Goal: Task Accomplishment & Management: Use online tool/utility

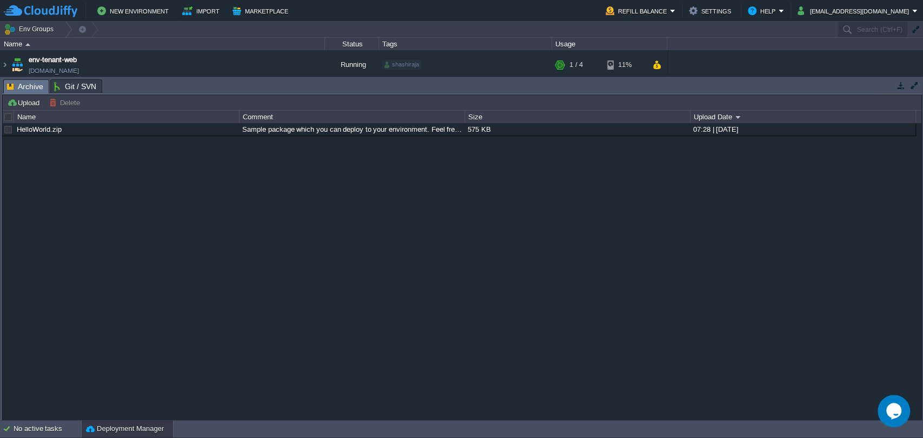
click at [913, 84] on button "button" at bounding box center [914, 86] width 10 height 10
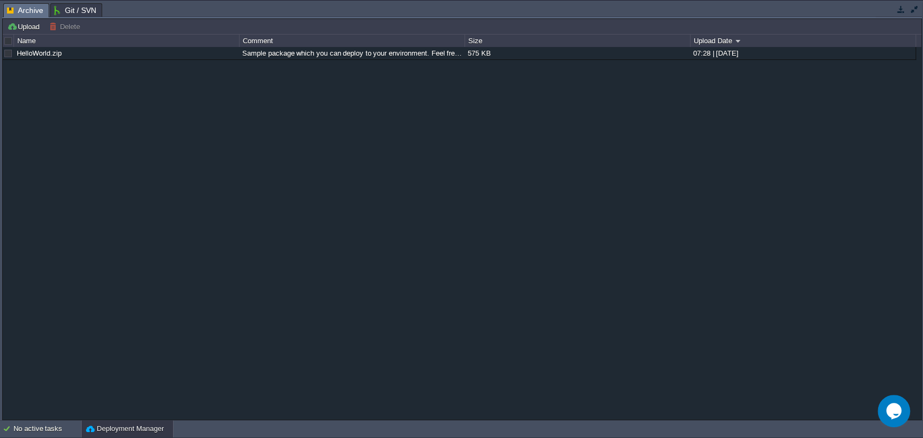
click at [912, 12] on button "button" at bounding box center [914, 9] width 10 height 10
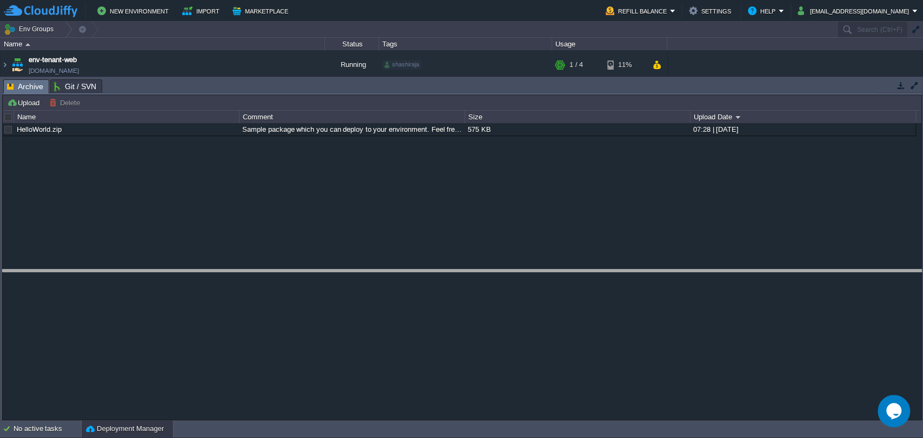
drag, startPoint x: 450, startPoint y: 83, endPoint x: 463, endPoint y: 321, distance: 238.8
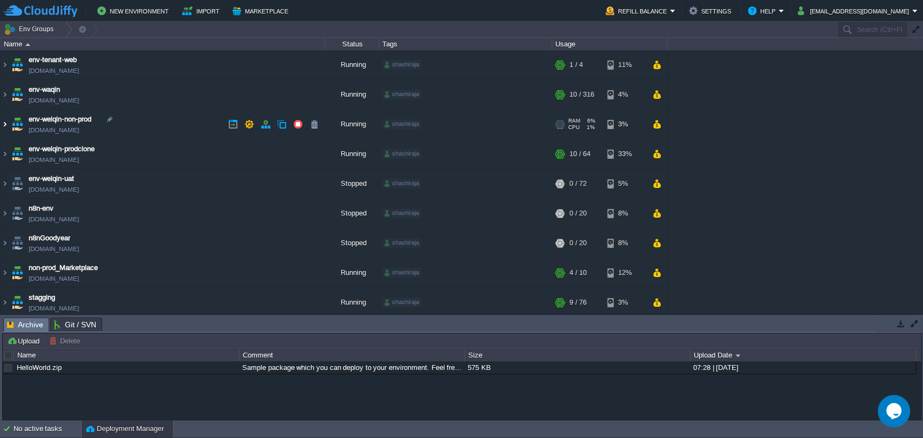
click at [6, 123] on img at bounding box center [5, 124] width 9 height 29
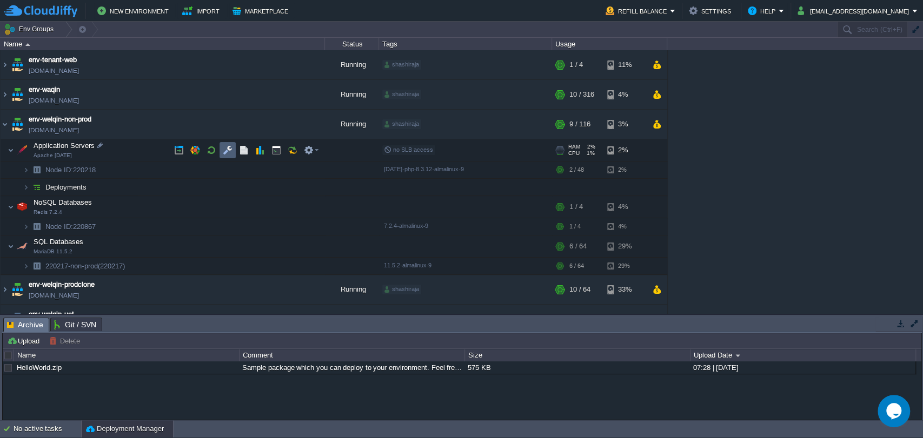
click at [219, 151] on td at bounding box center [227, 150] width 16 height 16
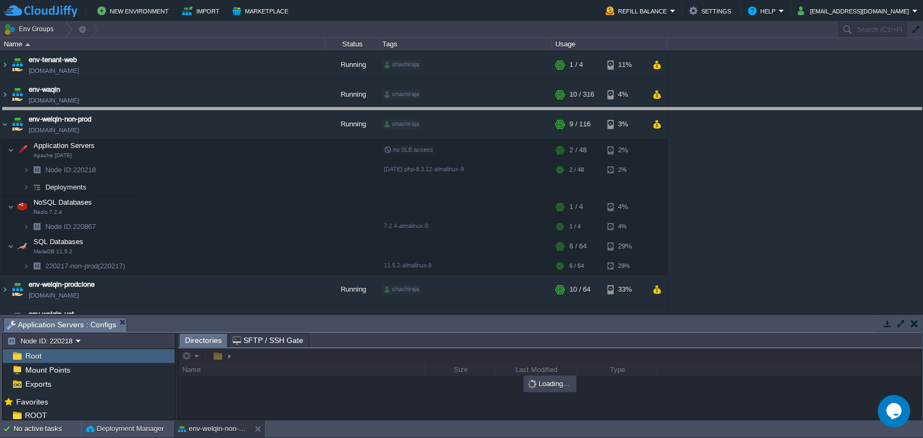
drag, startPoint x: 414, startPoint y: 322, endPoint x: 437, endPoint y: 94, distance: 228.7
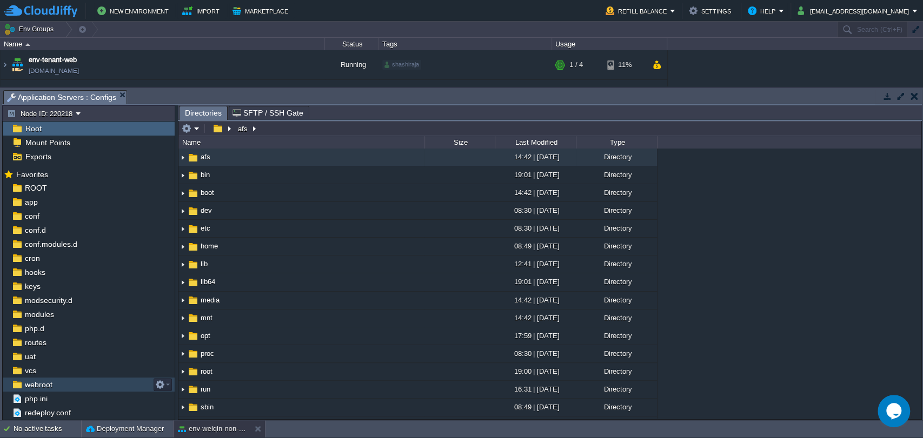
click at [30, 383] on span "webroot" at bounding box center [38, 385] width 31 height 10
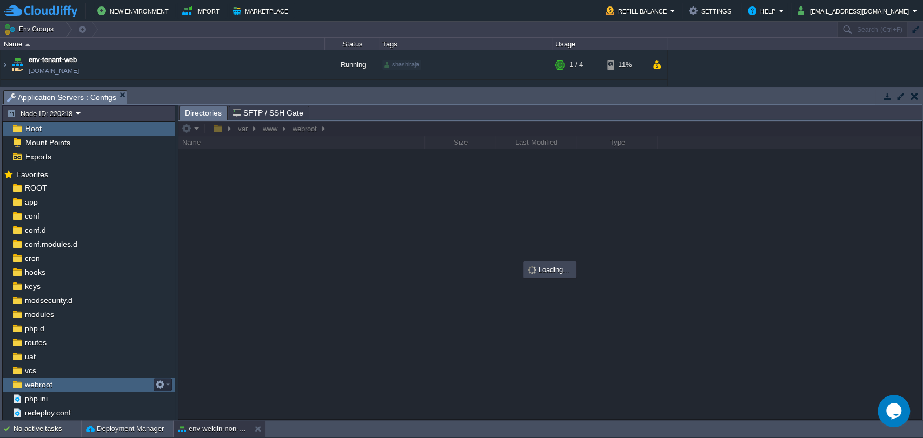
click at [30, 383] on span "webroot" at bounding box center [38, 385] width 31 height 10
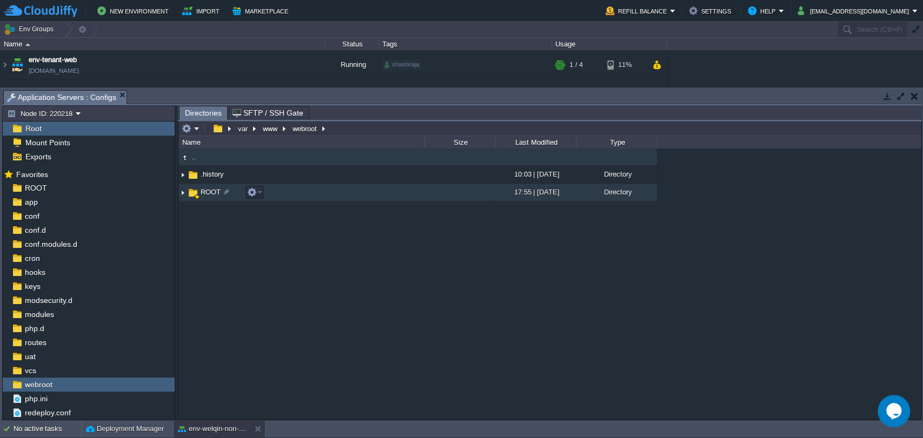
click at [206, 196] on span "ROOT" at bounding box center [210, 192] width 23 height 9
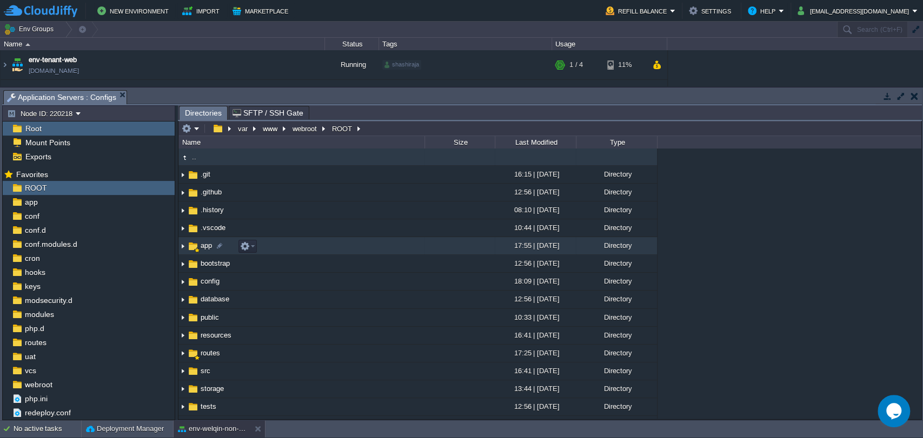
click at [202, 246] on span "app" at bounding box center [206, 245] width 15 height 9
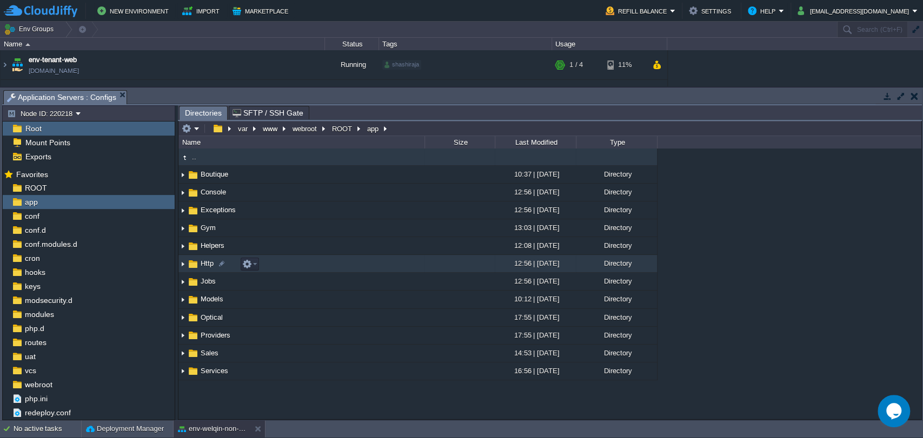
click at [208, 263] on span "Http" at bounding box center [207, 263] width 16 height 9
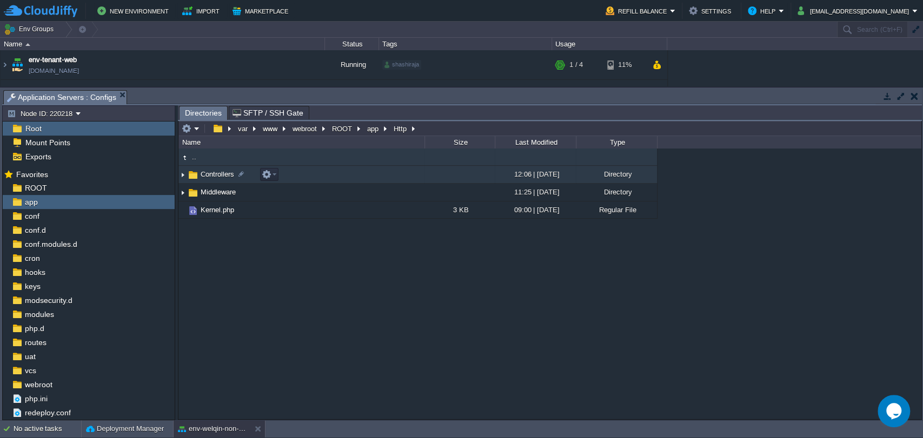
click at [210, 173] on span "Controllers" at bounding box center [217, 174] width 37 height 9
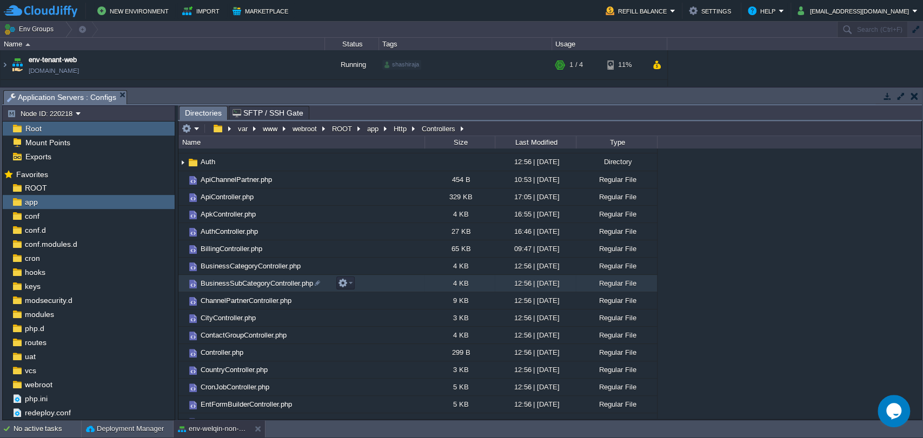
scroll to position [31, 0]
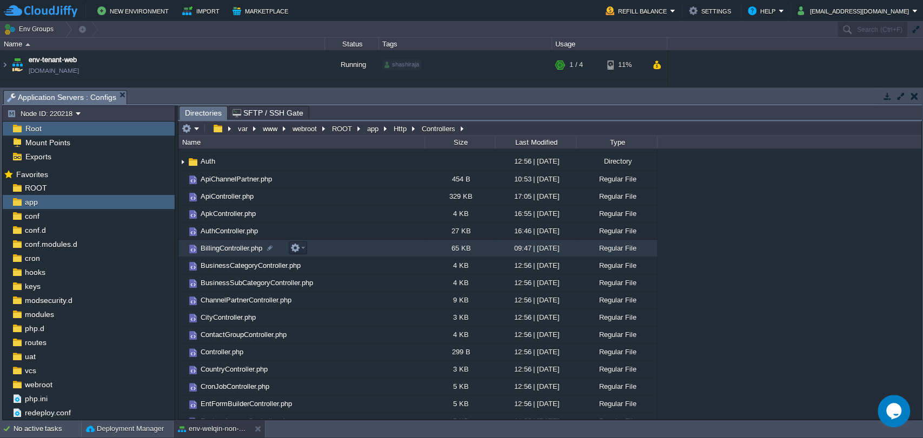
click at [230, 250] on span "BillingController.php" at bounding box center [231, 248] width 65 height 9
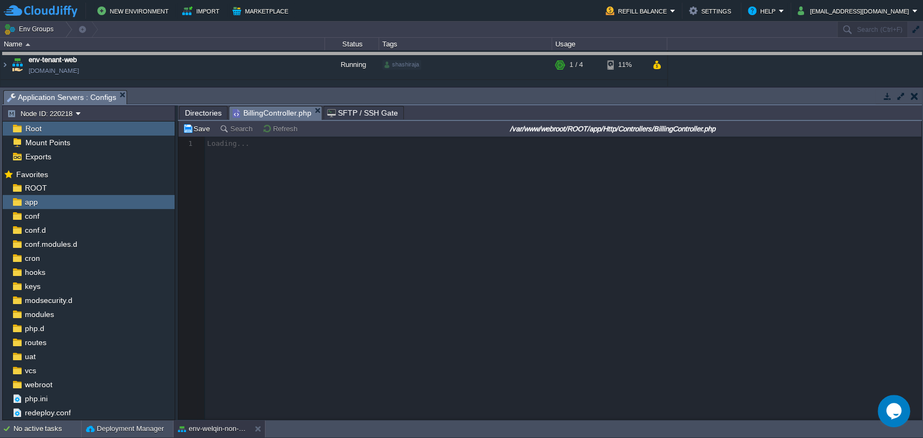
drag, startPoint x: 489, startPoint y: 102, endPoint x: 482, endPoint y: 64, distance: 39.0
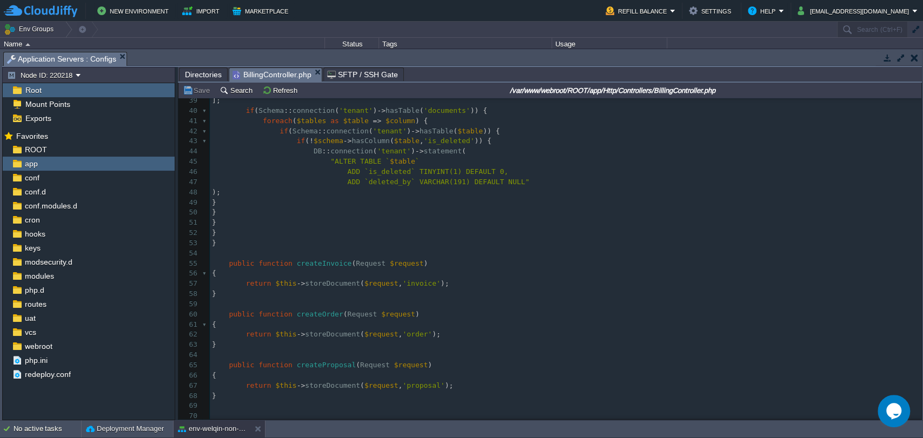
scroll to position [394, 0]
click at [331, 286] on div "1522 <?php 29 $tenantSchema = $user -> tenant_schema ; 30 config ([ 'database.c…" at bounding box center [565, 251] width 711 height 519
type textarea "storeDocument"
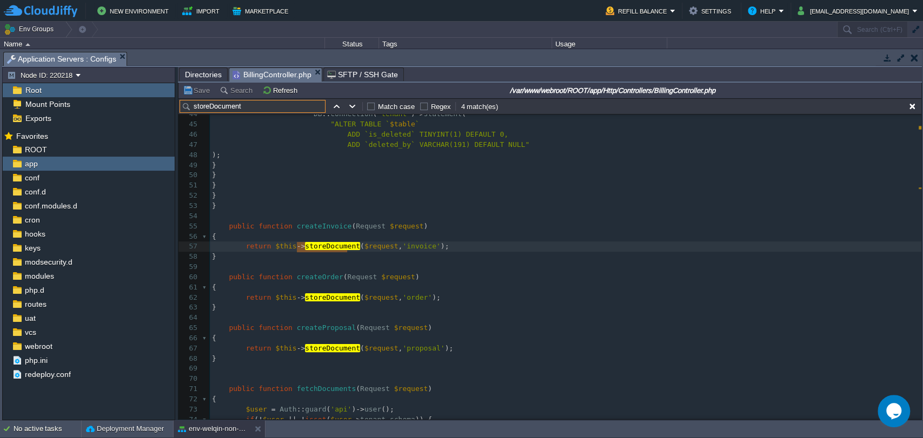
scroll to position [0, 0]
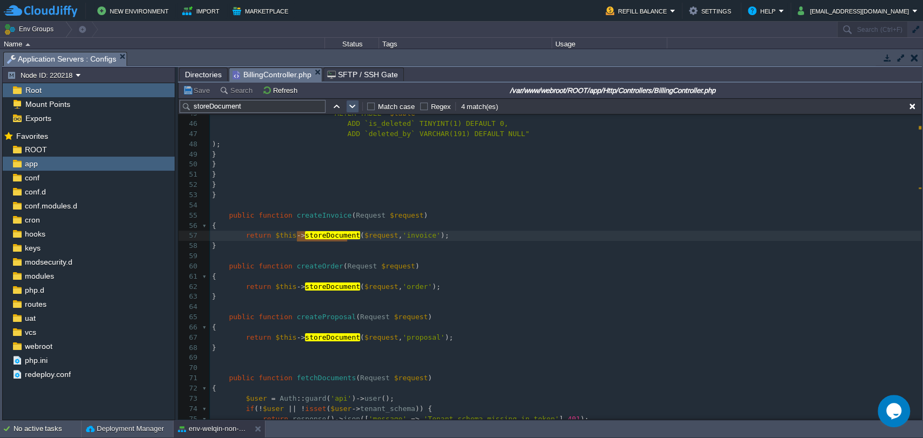
click at [351, 111] on button "button" at bounding box center [353, 107] width 10 height 10
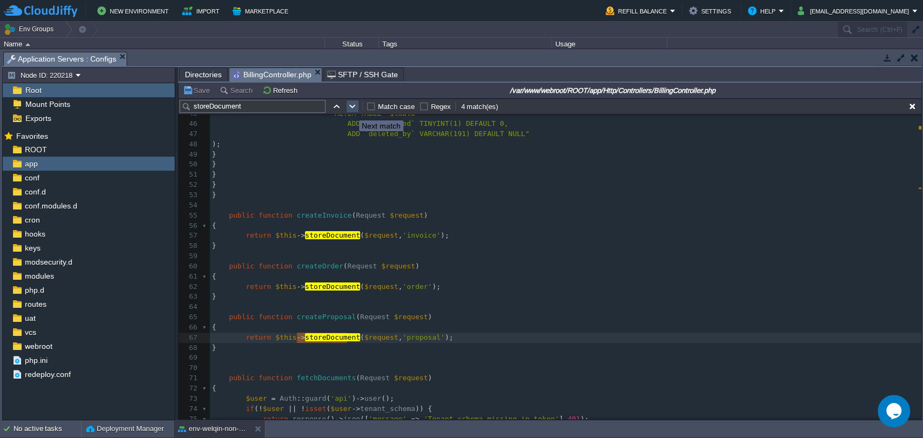
click at [351, 111] on button "button" at bounding box center [353, 107] width 10 height 10
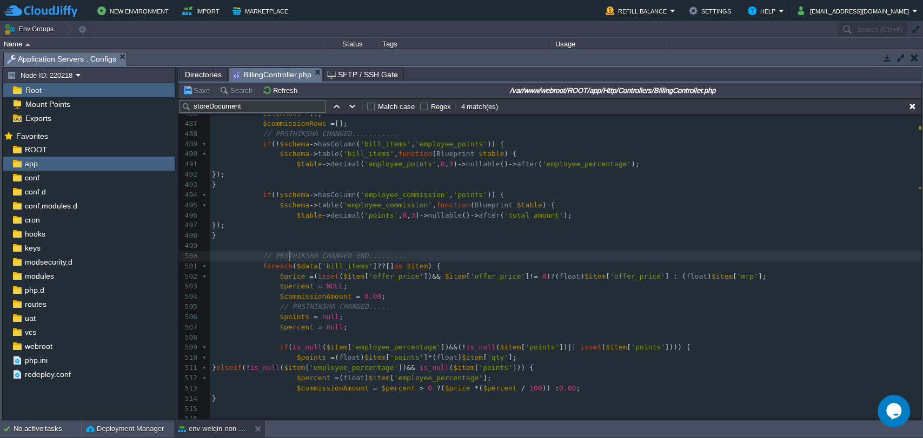
click at [287, 254] on span "// PRSTHIKSHA CHANGED END........." at bounding box center [335, 256] width 144 height 8
type textarea "PRSTHIKSHA"
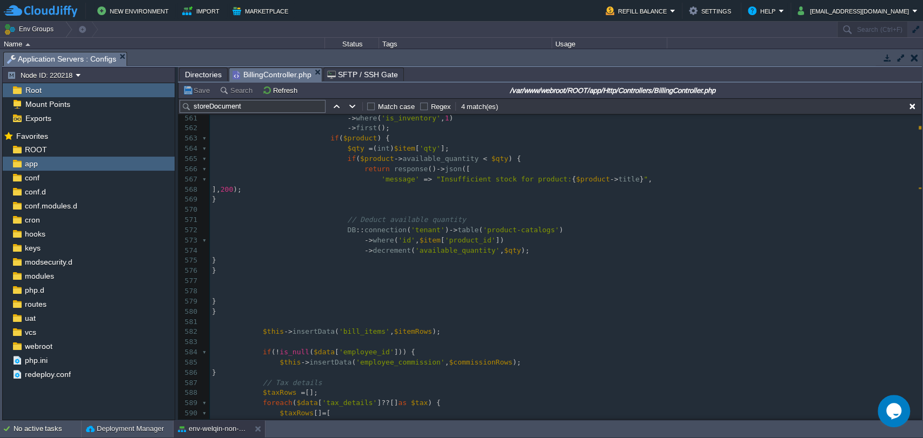
click at [351, 331] on div "x // PRSTHIKSHA CHANGED END......... 553 ]; 554 // Prepare employee_commission …" at bounding box center [565, 347] width 711 height 631
type textarea "bill_items"
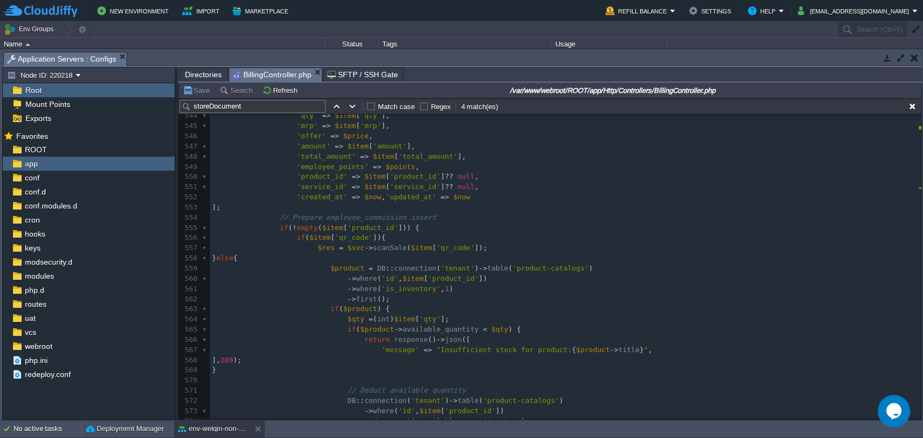
click at [338, 237] on div "x // PRSTHIKSHA CHANGED END......... 539 540 // PRSTHIKSHA CHANGED END....... 5…" at bounding box center [565, 314] width 711 height 509
type textarea "qr_code"
click at [436, 247] on div "x // PRSTHIKSHA CHANGED END......... 534 ]; 535 } 536 $points = collect ( $comm…" at bounding box center [565, 289] width 711 height 560
type textarea "qr_code"
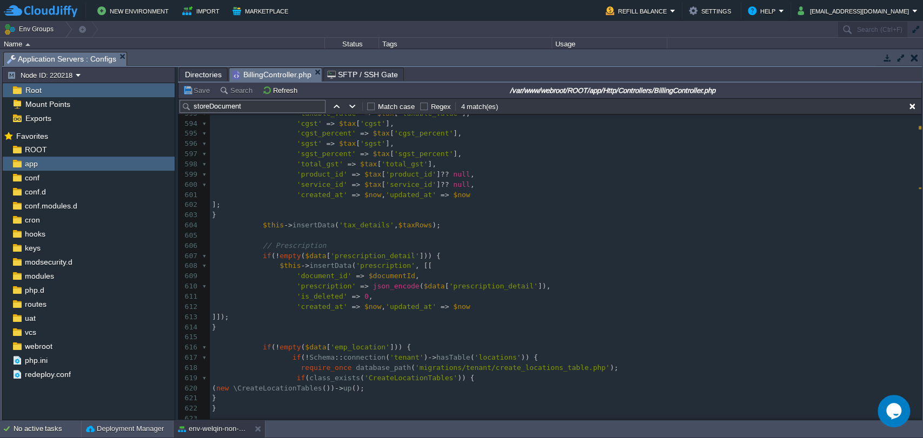
scroll to position [6040, 0]
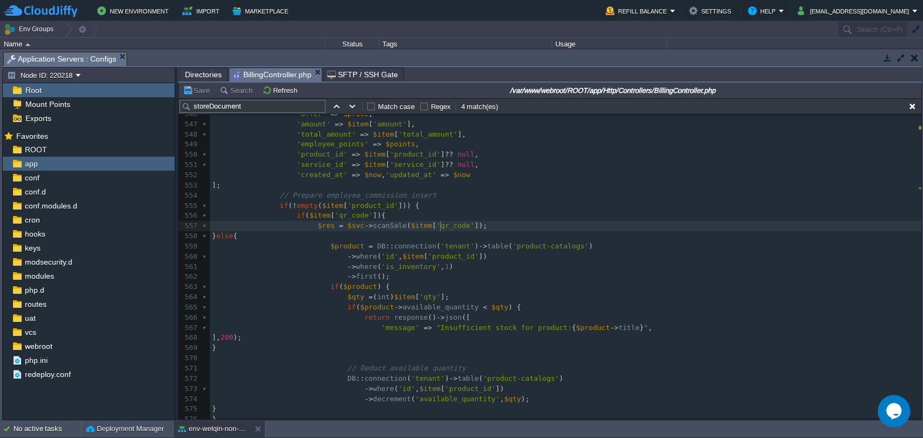
type textarea "qr_code"
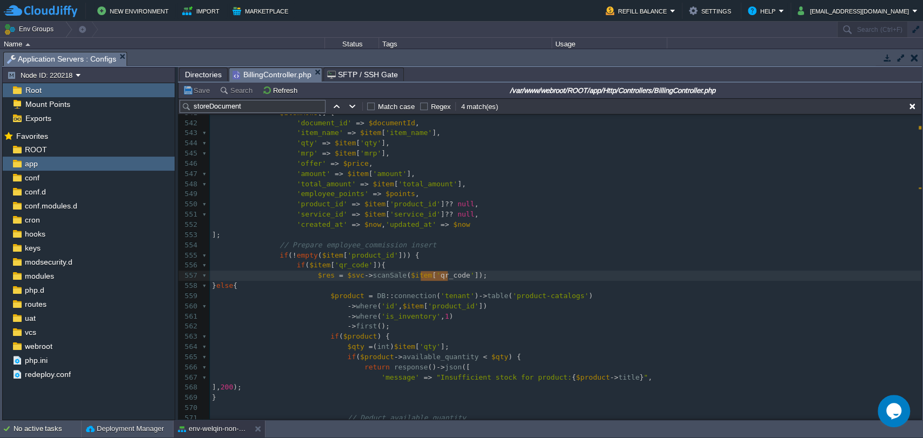
type textarea "qr_code"
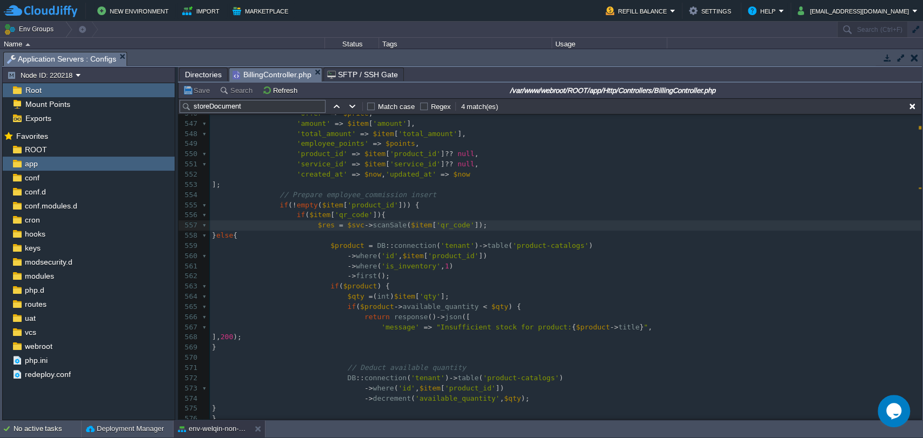
click at [437, 229] on div "x 521 if ( $data [ 'employee_id' ]){ 522 $commissionRows = $this -> distributeC…" at bounding box center [565, 185] width 711 height 662
type textarea "qr_code"
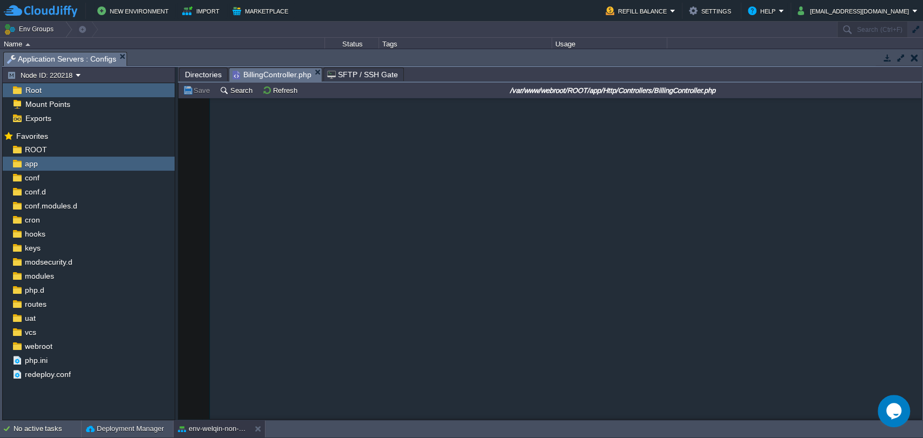
scroll to position [3703, 0]
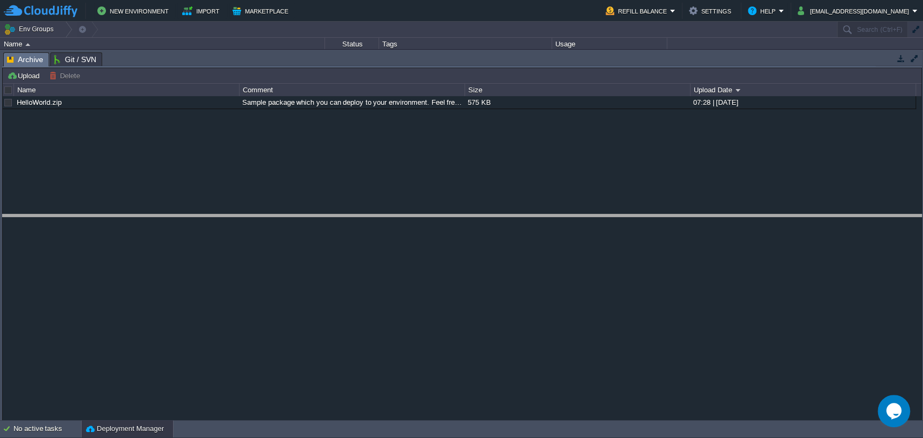
drag, startPoint x: 354, startPoint y: 58, endPoint x: 341, endPoint y: 249, distance: 191.8
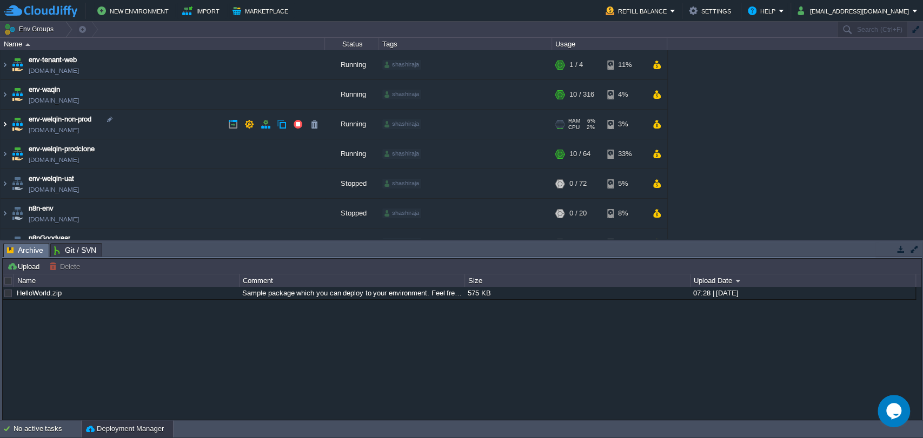
click at [4, 122] on img at bounding box center [5, 124] width 9 height 29
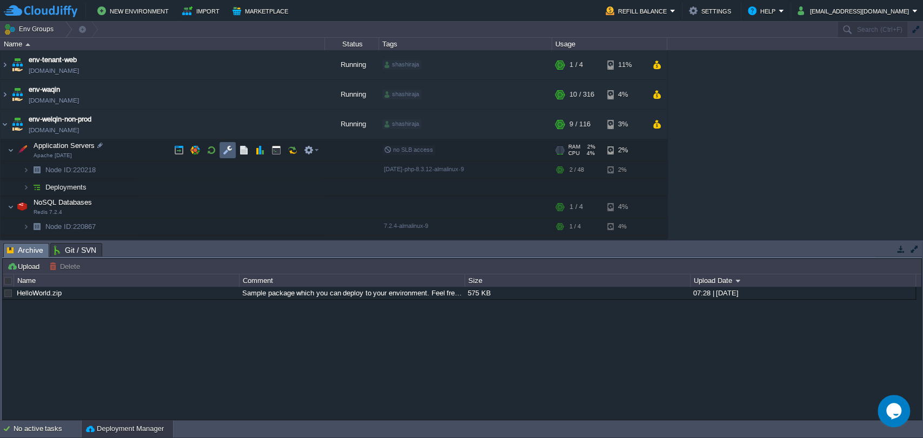
click at [222, 156] on td at bounding box center [227, 150] width 16 height 16
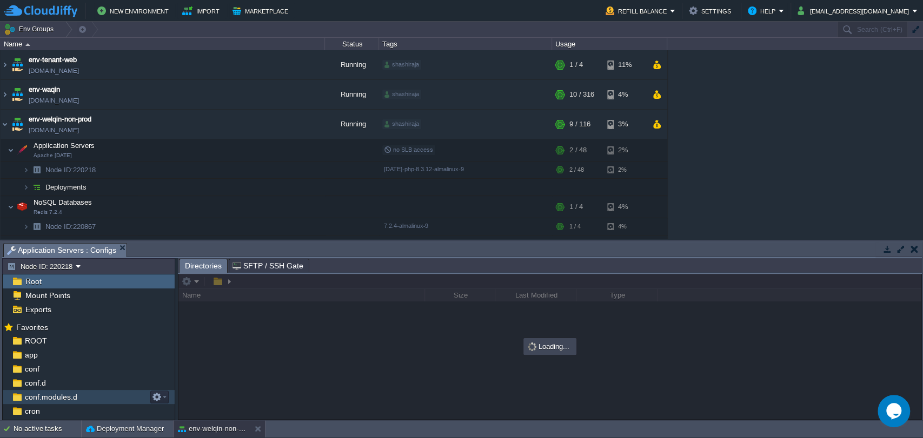
scroll to position [151, 0]
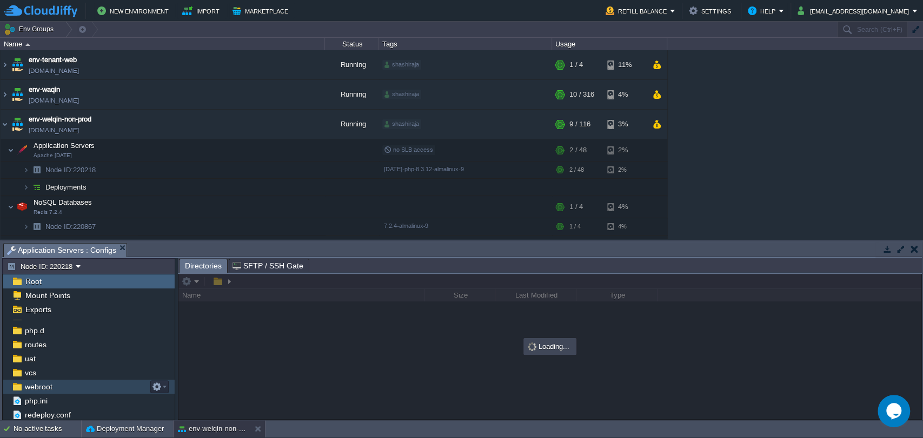
click at [37, 381] on div "webroot" at bounding box center [89, 387] width 172 height 14
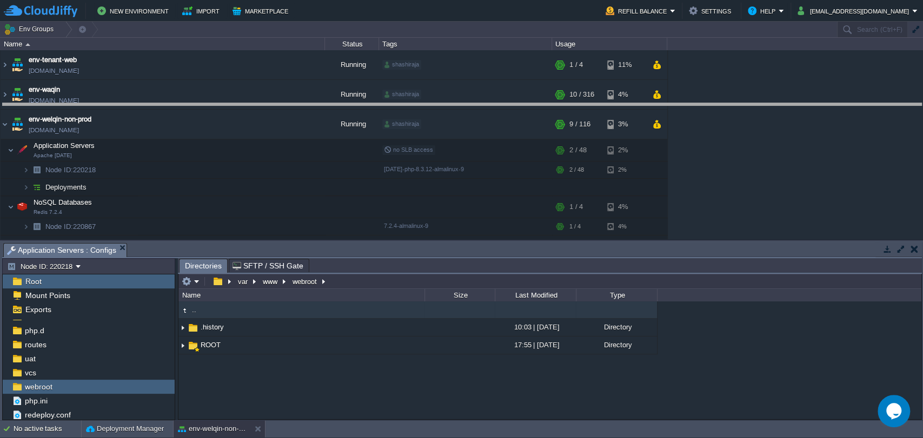
drag, startPoint x: 390, startPoint y: 248, endPoint x: 402, endPoint y: 109, distance: 139.5
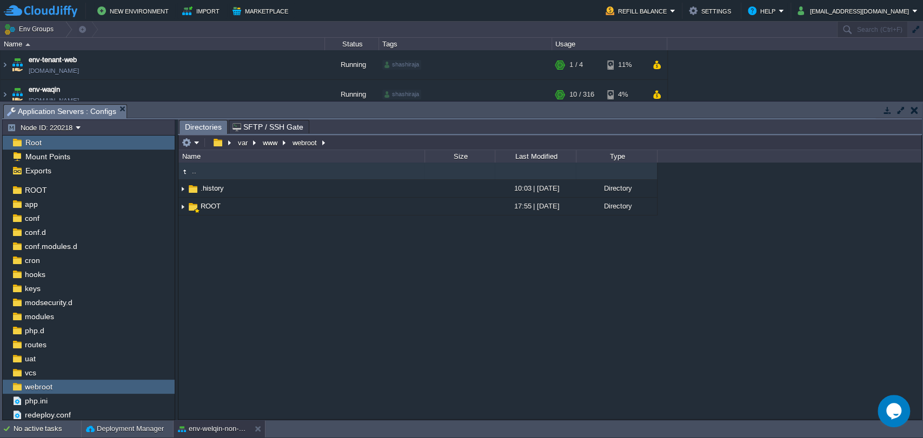
scroll to position [12, 0]
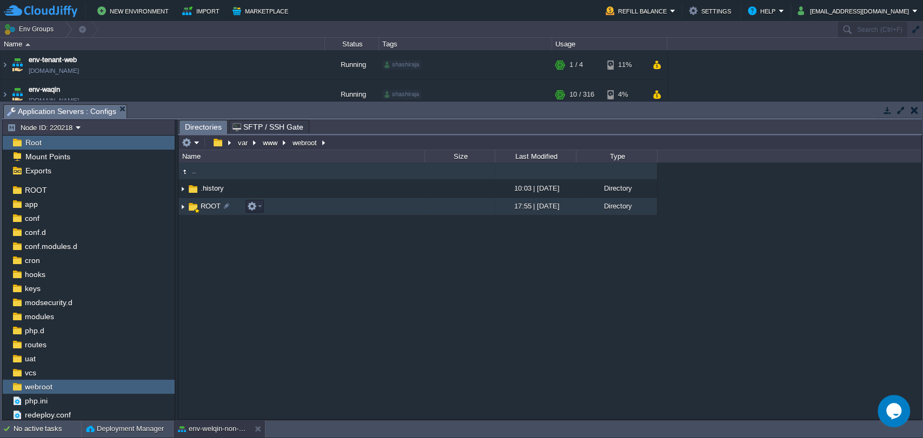
click at [212, 207] on span "ROOT" at bounding box center [210, 206] width 23 height 9
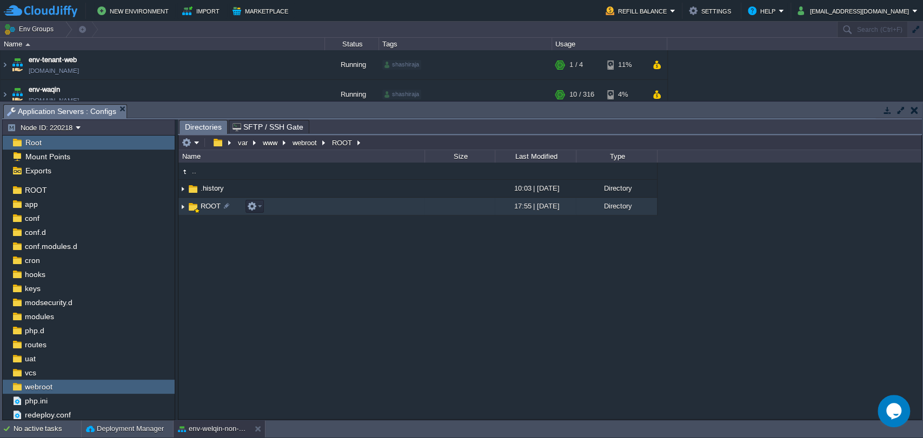
click at [212, 207] on span "ROOT" at bounding box center [210, 206] width 23 height 9
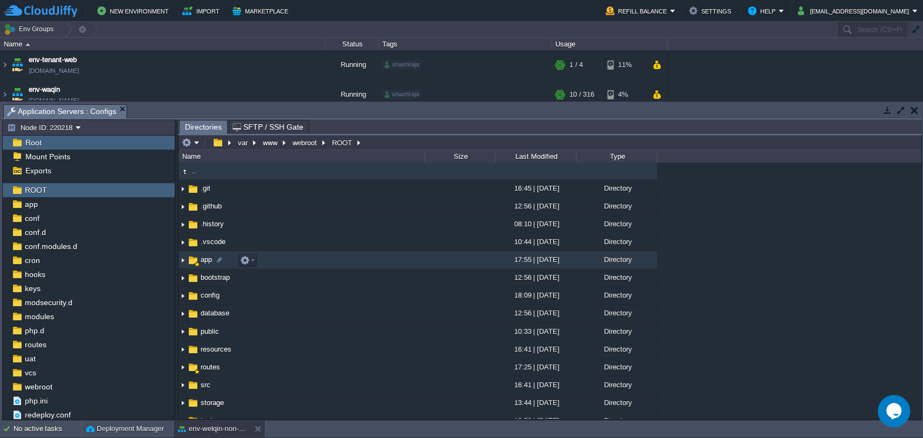
click at [206, 257] on span "app" at bounding box center [206, 259] width 15 height 9
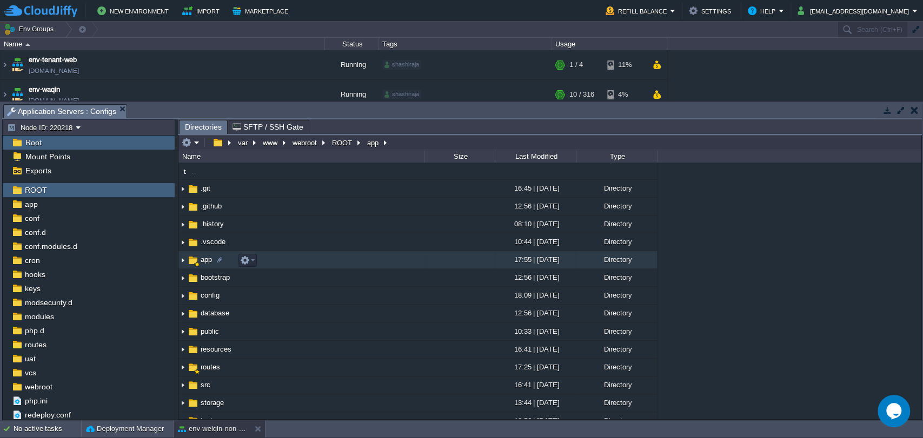
click at [206, 257] on span "app" at bounding box center [206, 259] width 15 height 9
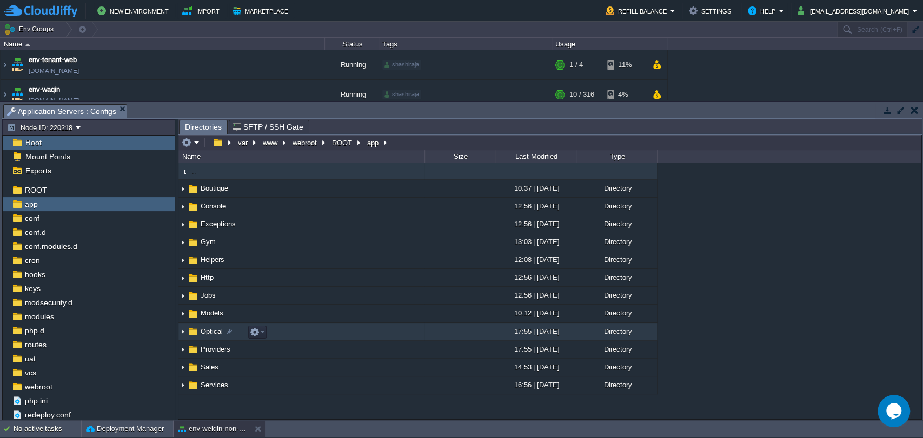
click at [209, 334] on span "Optical" at bounding box center [211, 331] width 25 height 9
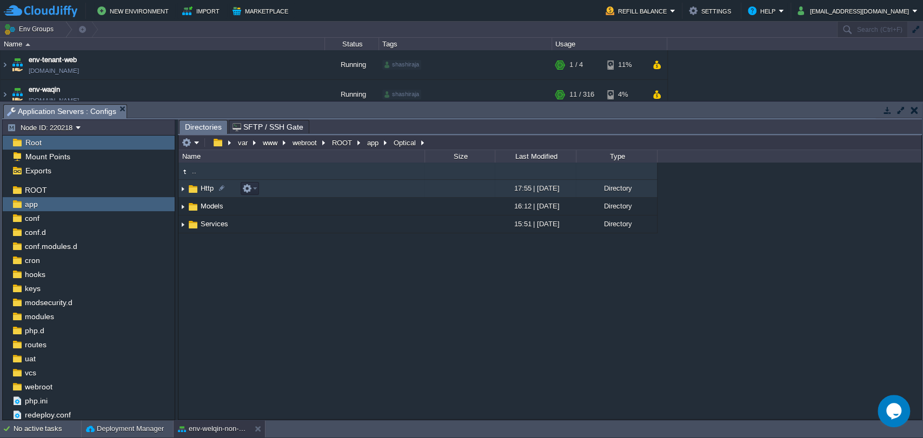
click at [207, 191] on span "Http" at bounding box center [207, 188] width 16 height 9
click at [216, 192] on span "Controllers" at bounding box center [217, 188] width 37 height 9
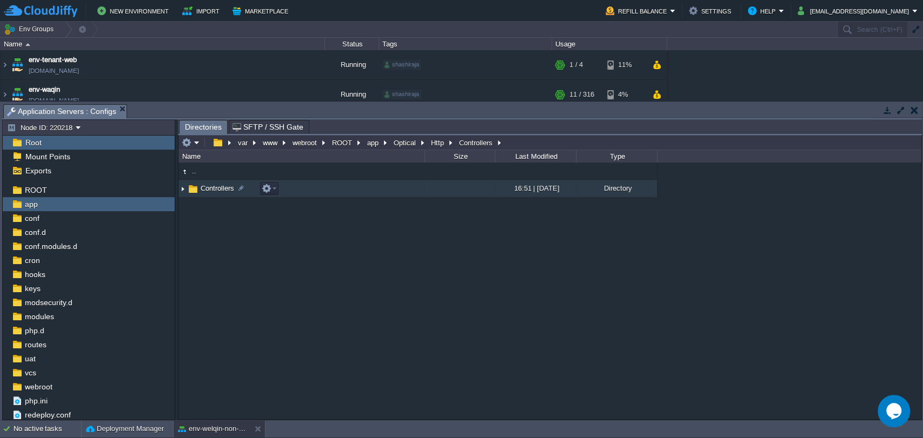
click at [216, 192] on span "Controllers" at bounding box center [217, 188] width 37 height 9
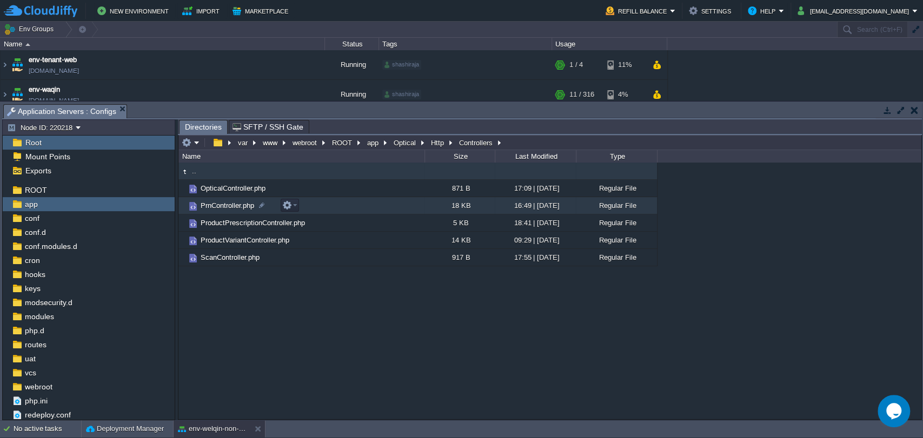
click at [217, 209] on span "PrnController.php" at bounding box center [227, 205] width 57 height 9
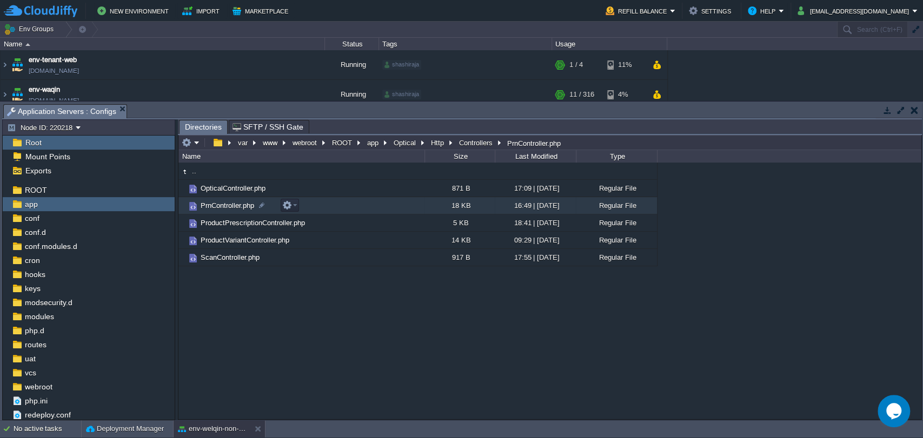
click at [217, 209] on span "PrnController.php" at bounding box center [227, 205] width 57 height 9
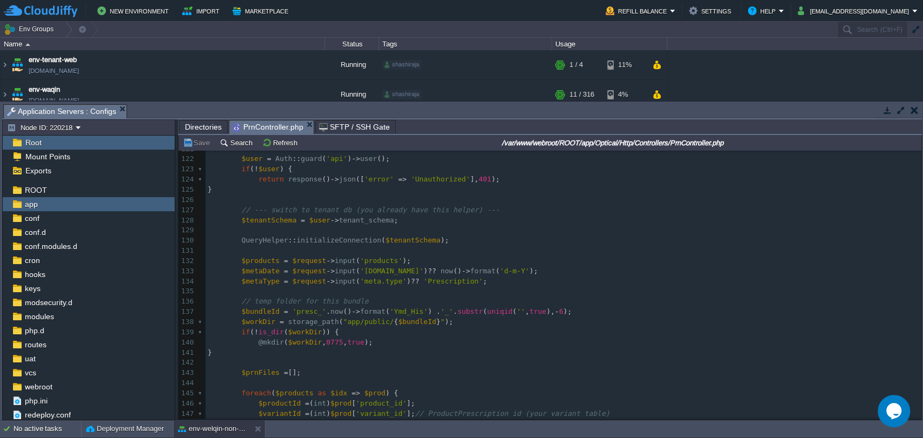
scroll to position [1374, 0]
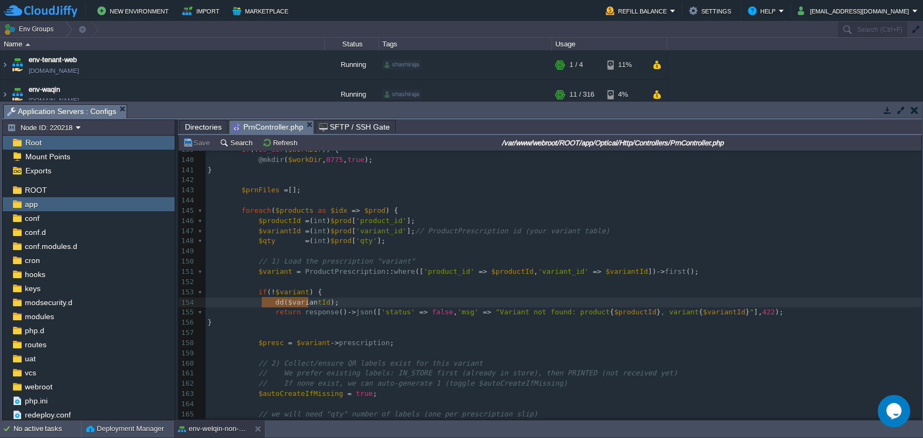
type textarea "dd($variantId);"
drag, startPoint x: 262, startPoint y: 303, endPoint x: 337, endPoint y: 300, distance: 75.7
click at [337, 300] on pre "dd ( $variantId );" at bounding box center [563, 303] width 716 height 10
click at [333, 300] on pre "dd ( $variantId );" at bounding box center [563, 303] width 716 height 10
click at [265, 303] on div "x <?php 129 130 QueryHelper :: initializeConnection ( $tenantSchema ); 131 ​ 13…" at bounding box center [563, 277] width 716 height 469
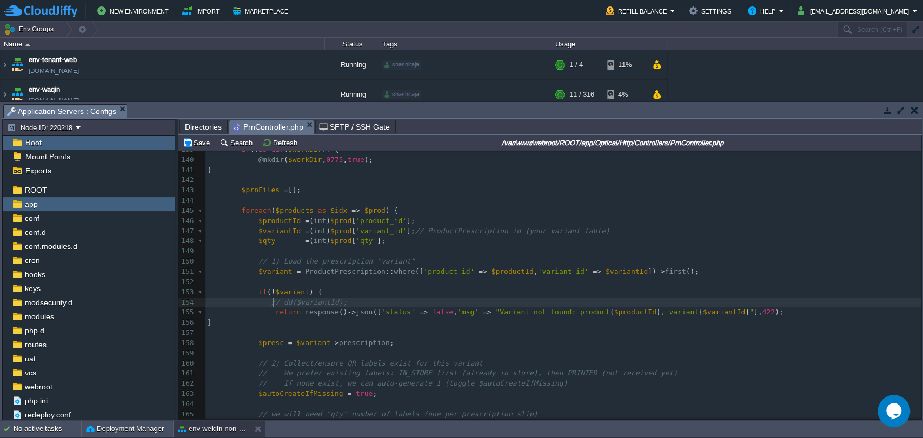
scroll to position [3, 8]
type textarea "//"
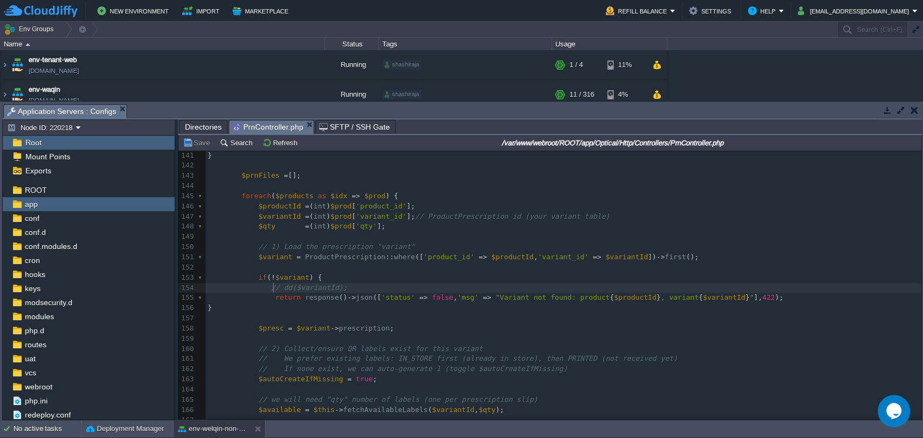
scroll to position [1429, 0]
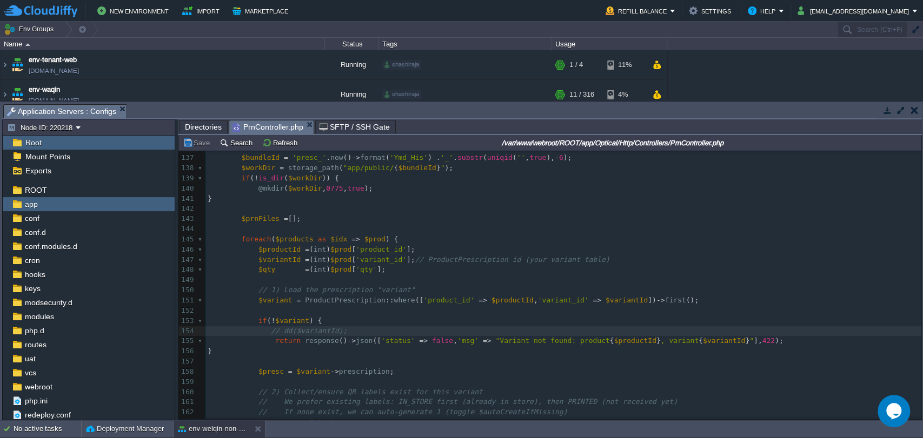
click at [358, 270] on div "xxxxxxxxxx <?php 129 130 QueryHelper :: initializeConnection ( $tenantSchema );…" at bounding box center [563, 305] width 716 height 469
type textarea "qty"
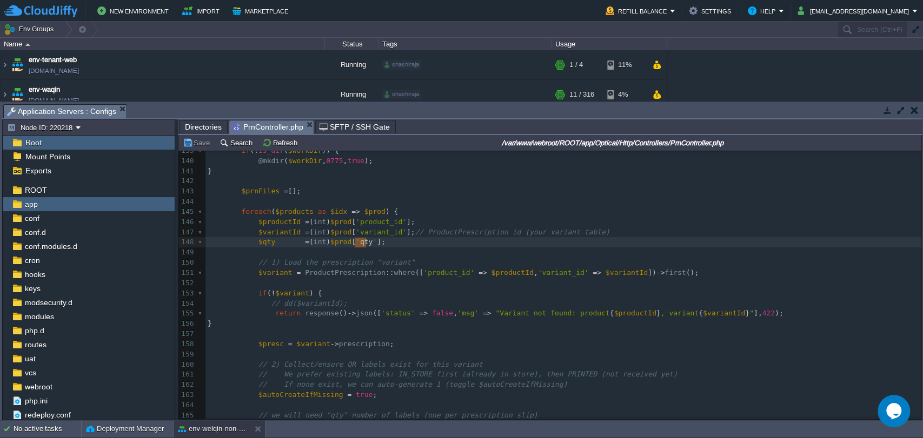
click at [272, 275] on div "xxxxxxxxxx <?php 126 ​ 127 // --- switch to tenant db (you already have this he…" at bounding box center [563, 263] width 716 height 499
type textarea "$variant"
type textarea "ProductPrescription"
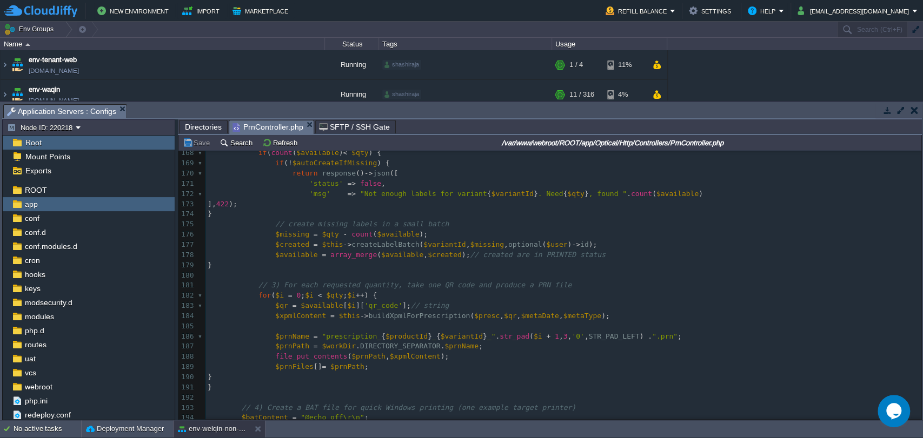
scroll to position [1712, 0]
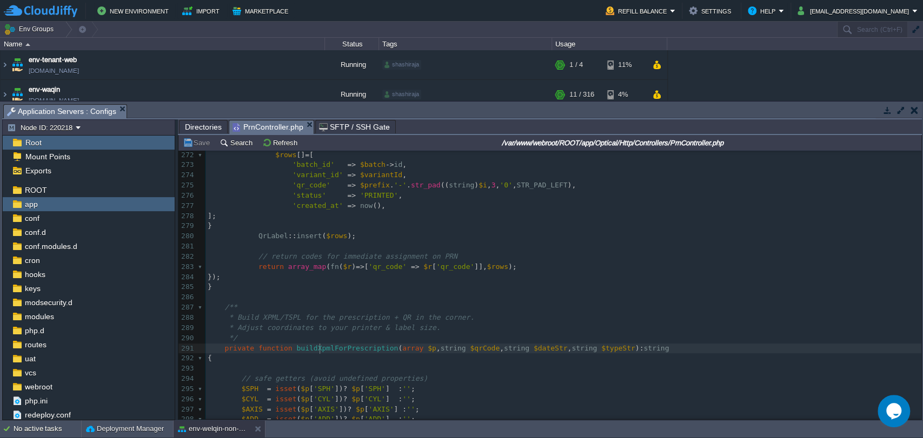
click at [319, 352] on div "xxxxxxxxxx $variant = ProductPrescription :: where ([ 'product_id' => $productI…" at bounding box center [563, 231] width 716 height 570
type textarea "buildXpmlForPrescription"
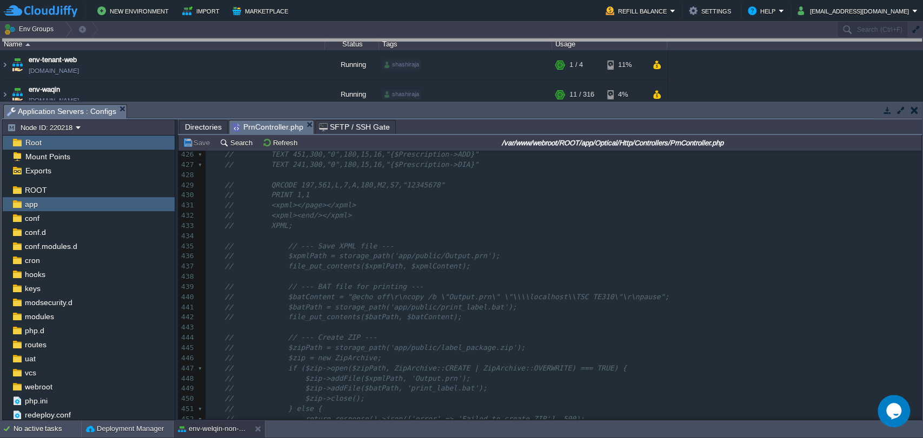
drag, startPoint x: 481, startPoint y: 114, endPoint x: 475, endPoint y: 31, distance: 82.9
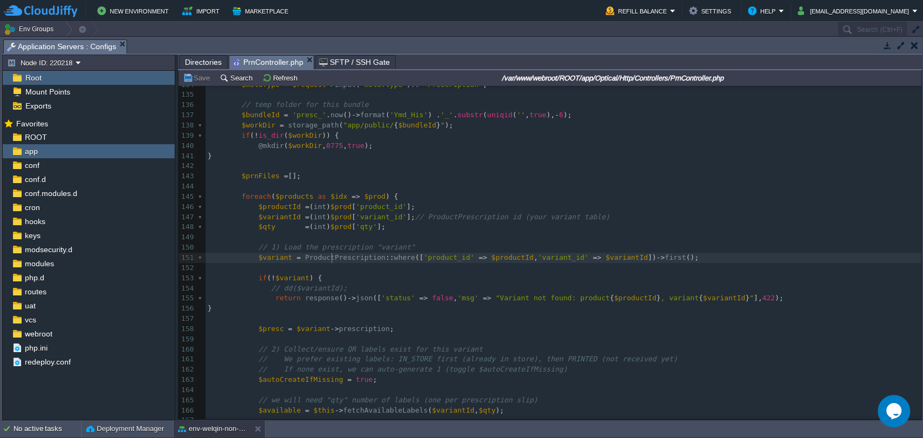
click at [330, 259] on span "ProductPrescription" at bounding box center [345, 258] width 81 height 8
type textarea "ProductPrescription"
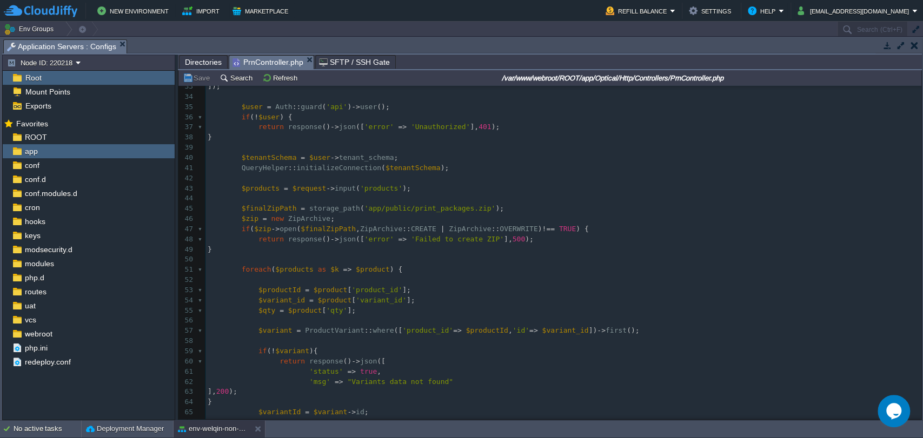
scroll to position [0, 0]
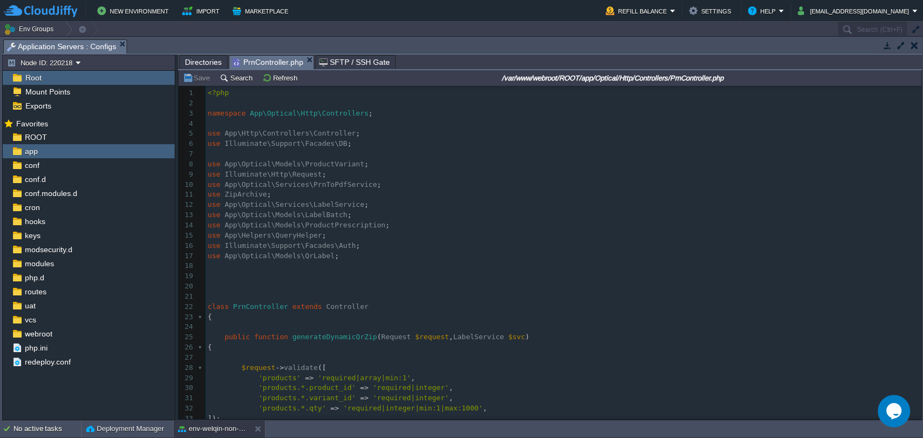
click at [212, 62] on span "Directories" at bounding box center [203, 62] width 37 height 13
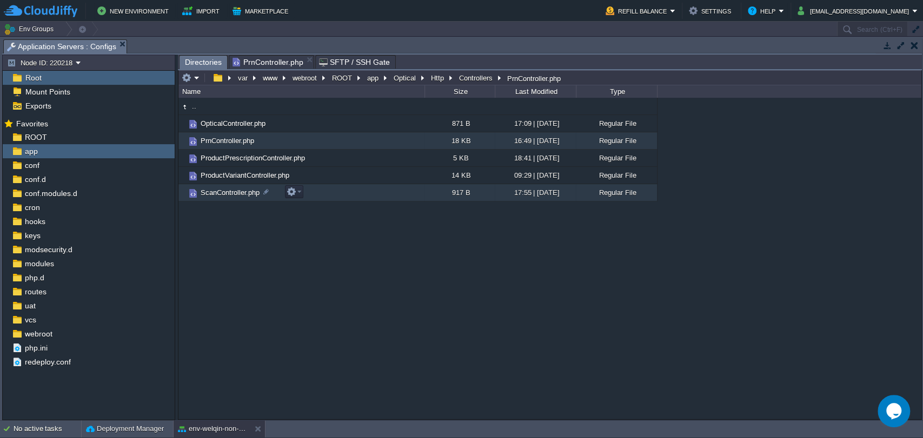
click at [234, 195] on span "ScanController.php" at bounding box center [230, 192] width 62 height 9
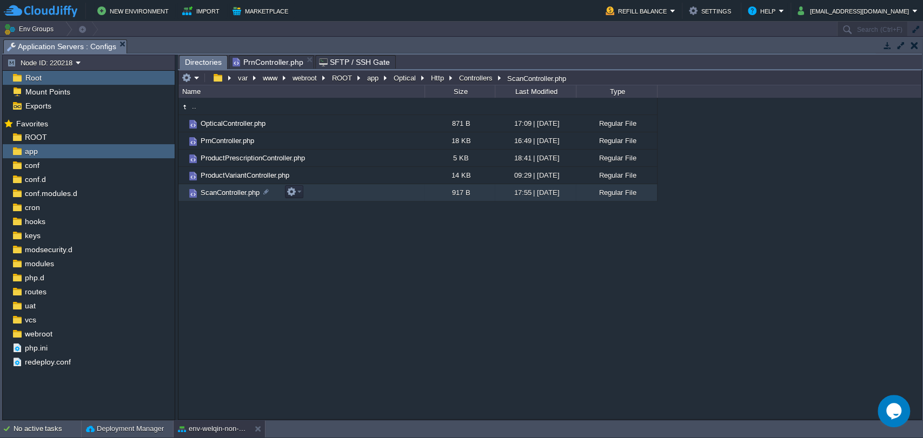
click at [234, 195] on span "ScanController.php" at bounding box center [230, 192] width 62 height 9
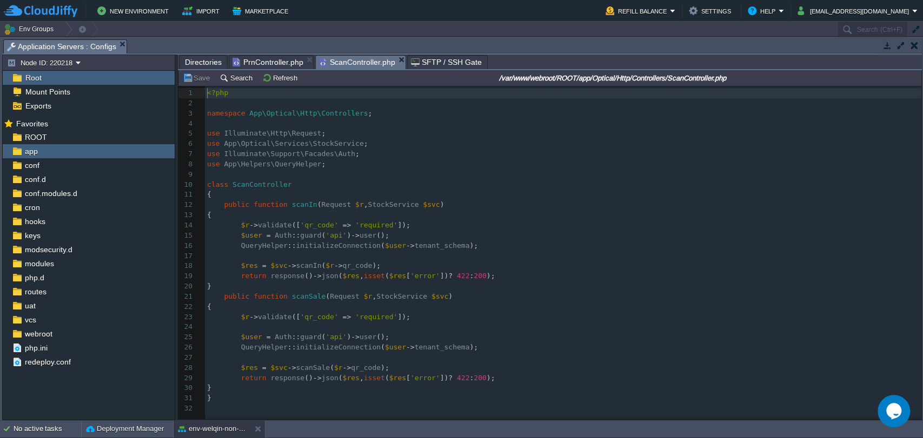
scroll to position [3, 0]
click at [292, 209] on span "scanIn" at bounding box center [304, 205] width 25 height 8
type textarea "scanIn"
click at [206, 63] on span "Directories" at bounding box center [203, 62] width 37 height 13
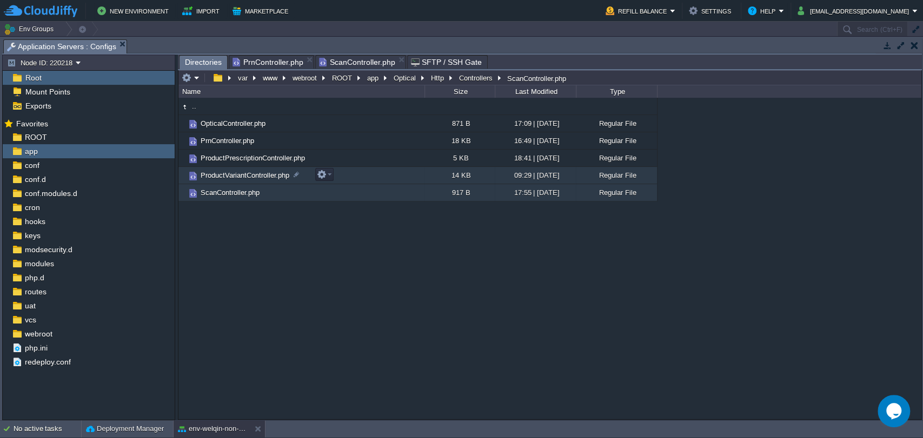
click at [236, 175] on span "ProductVariantController.php" at bounding box center [245, 175] width 92 height 9
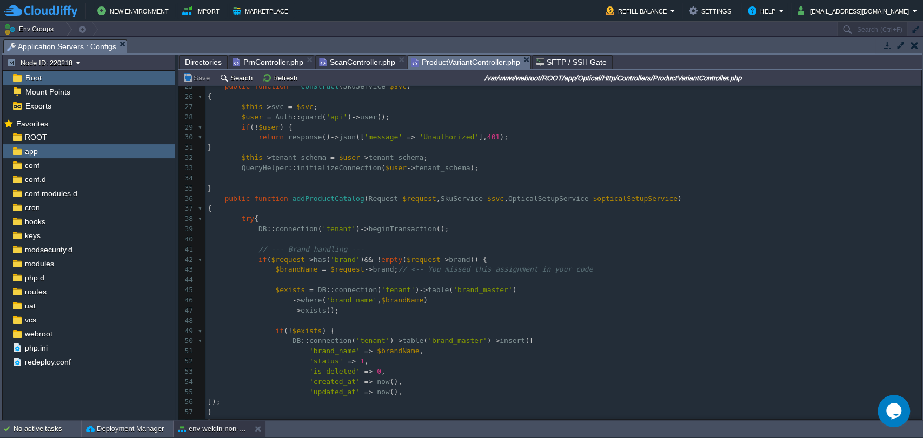
scroll to position [271, 0]
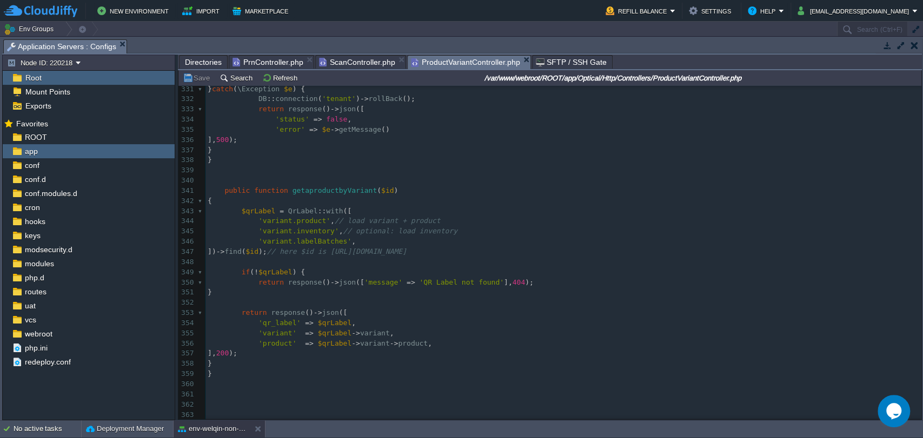
click at [271, 274] on div "363 <?php 315 $formData = $request -> except ([ 'variants' , 'image' , 'id' , '…" at bounding box center [563, 170] width 716 height 499
type textarea "$qrLabel"
click at [258, 250] on span "$id" at bounding box center [251, 252] width 12 height 8
type textarea "$id"
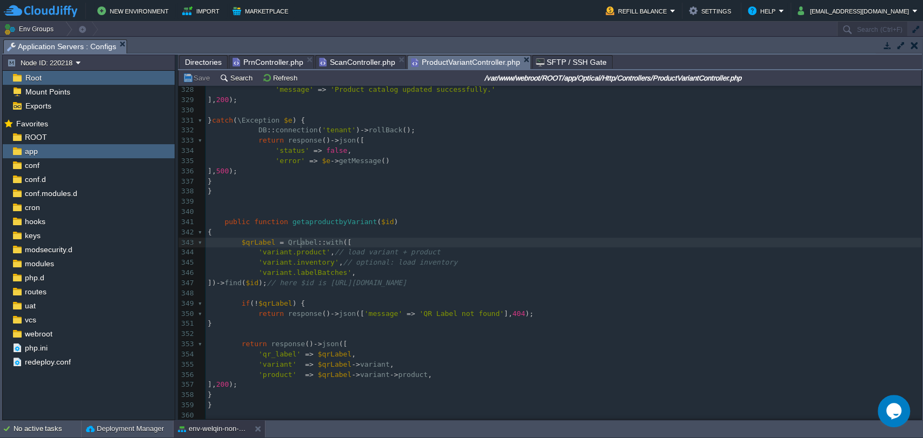
click at [298, 244] on span "QrLabel" at bounding box center [303, 242] width 30 height 8
type textarea "QrLabel"
click at [291, 242] on span "QrLabel" at bounding box center [303, 242] width 30 height 8
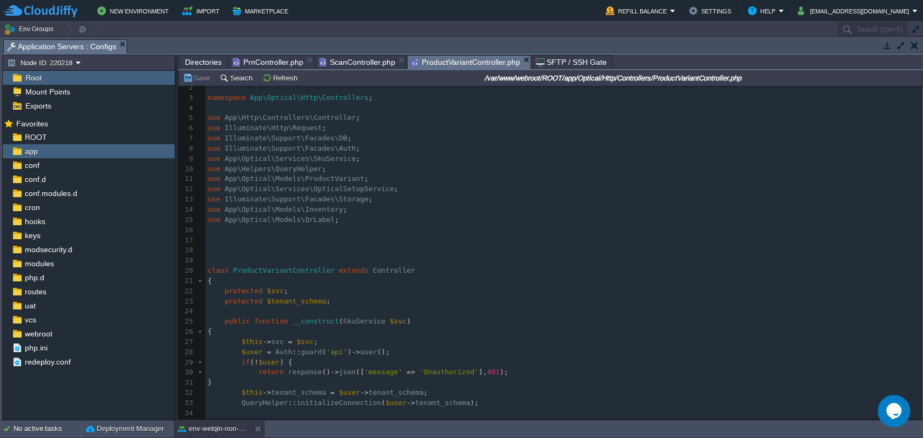
click at [305, 222] on div "x $qrLabel = QrLabel :: with ([ 1 <?php 2 ​ 3 namespace App\Optical\Http\Contro…" at bounding box center [563, 398] width 716 height 652
type textarea "QrLabel"
type textarea "Models"
